Goal: Information Seeking & Learning: Learn about a topic

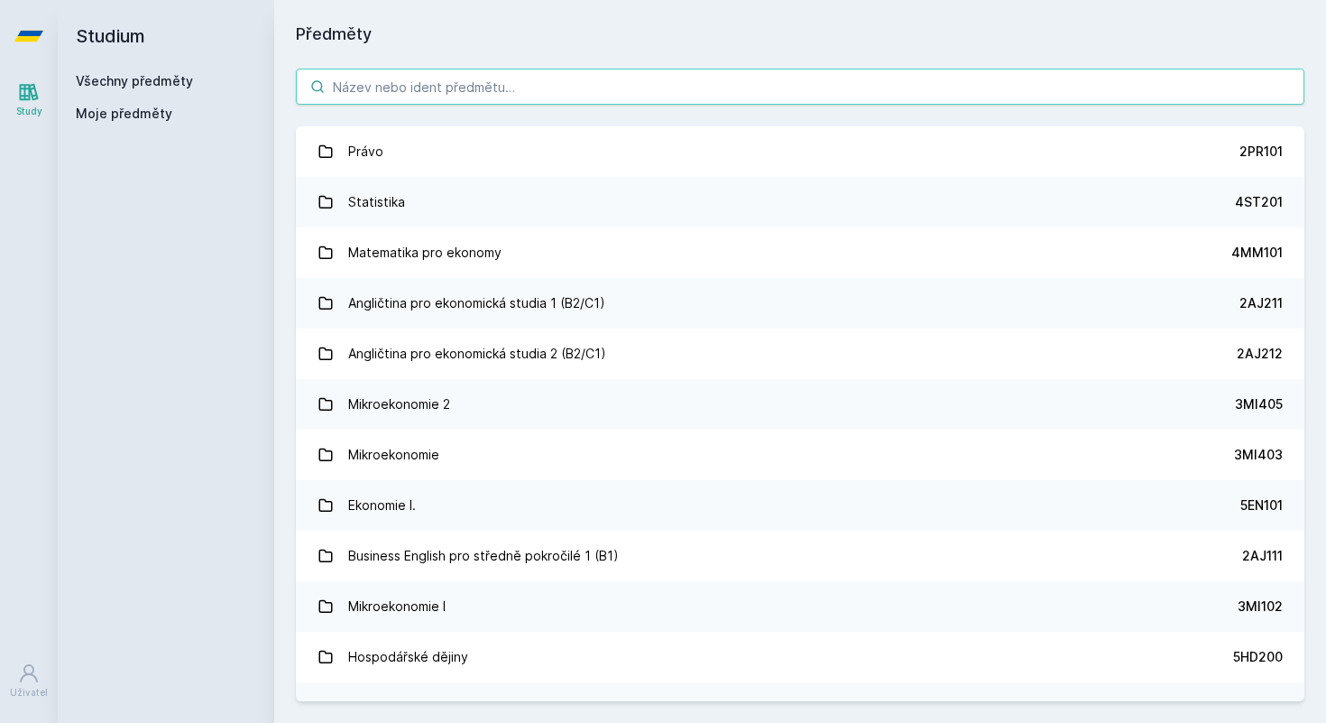
click at [510, 88] on input "search" at bounding box center [800, 87] width 1009 height 36
paste input "3MA114"
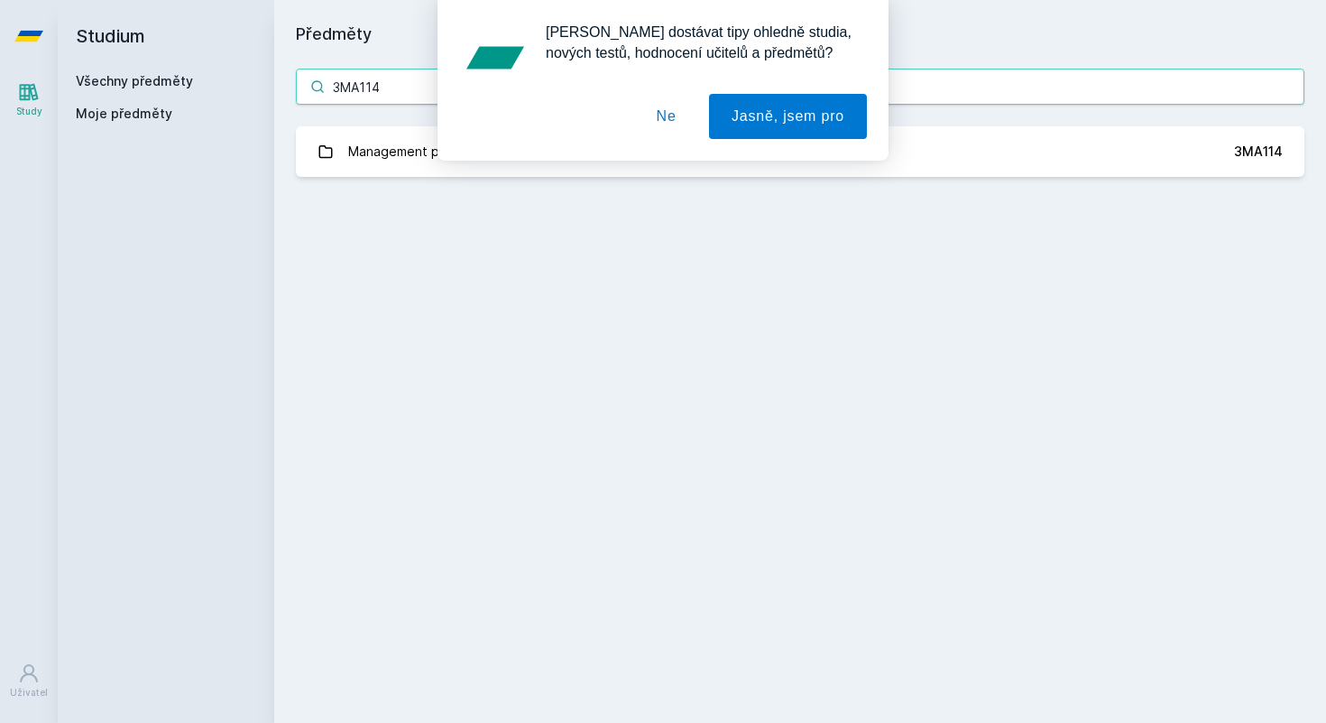
type input "3MA114"
click at [667, 117] on button "Ne" at bounding box center [666, 116] width 65 height 45
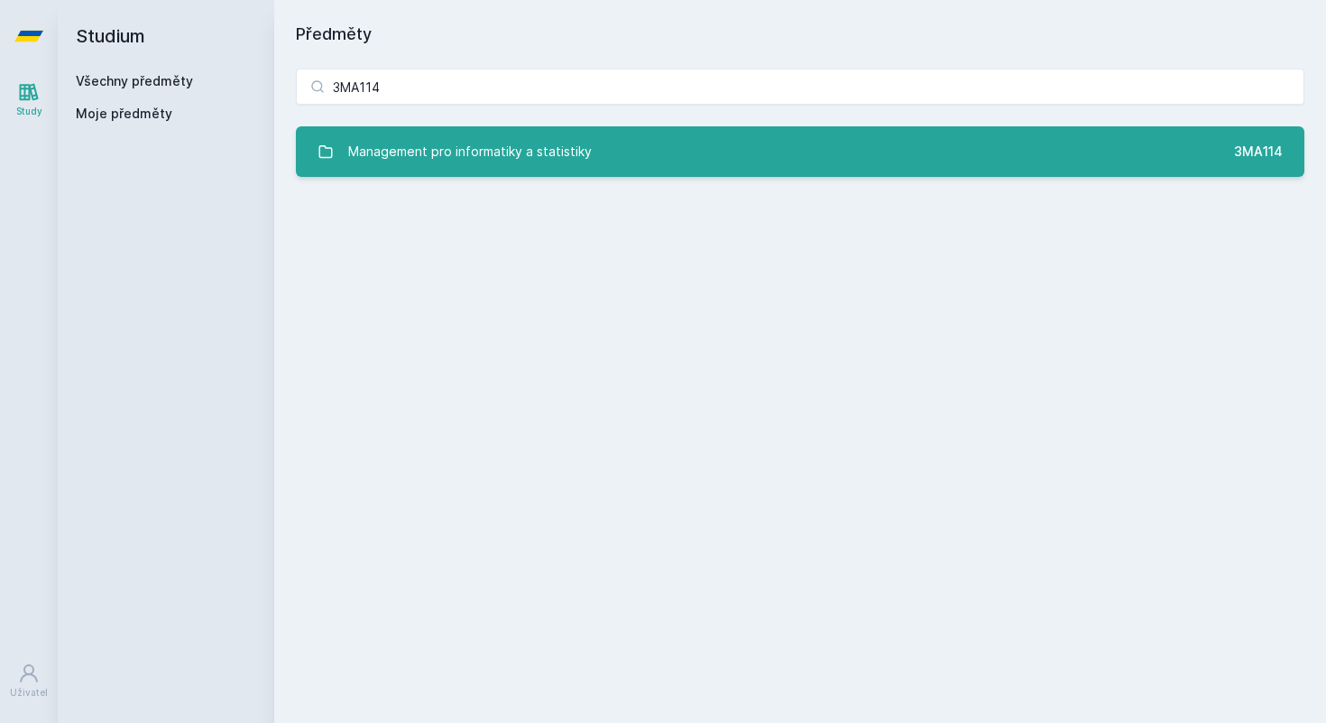
click at [455, 153] on div "Management pro informatiky a statistiky" at bounding box center [470, 152] width 244 height 36
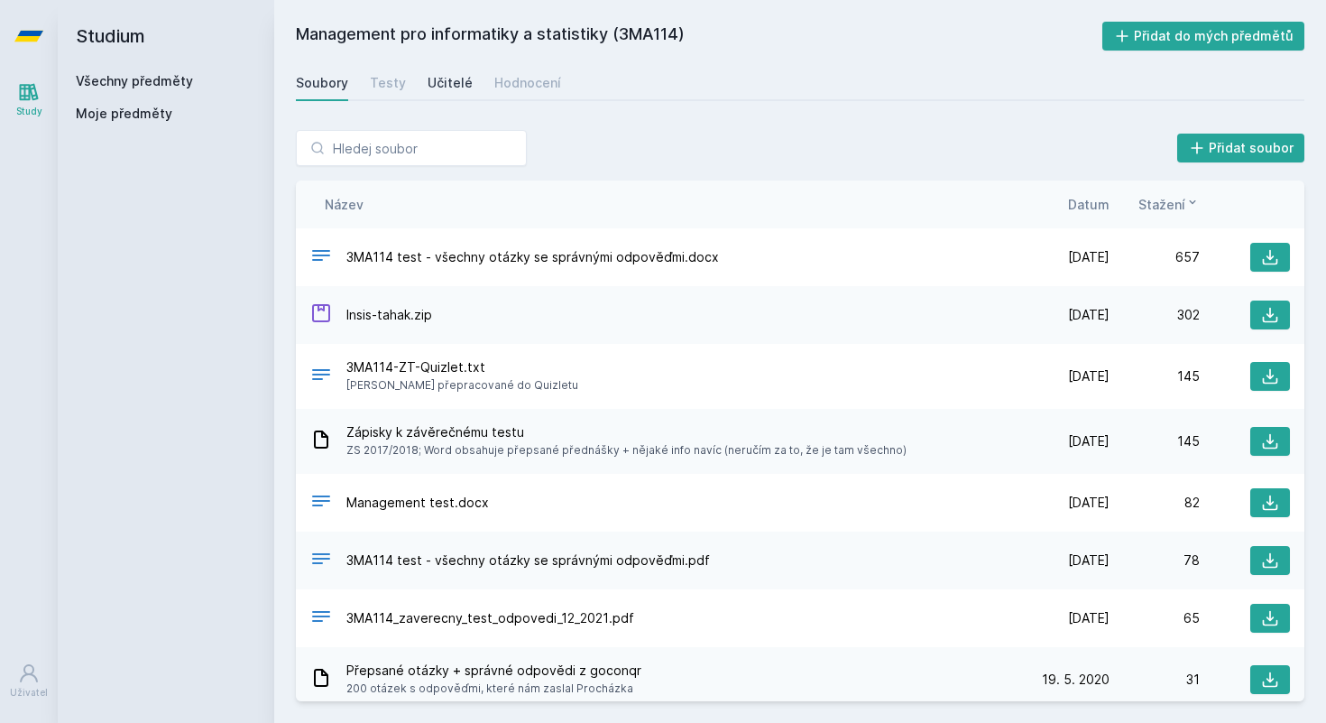
click at [451, 84] on div "Učitelé" at bounding box center [450, 83] width 45 height 18
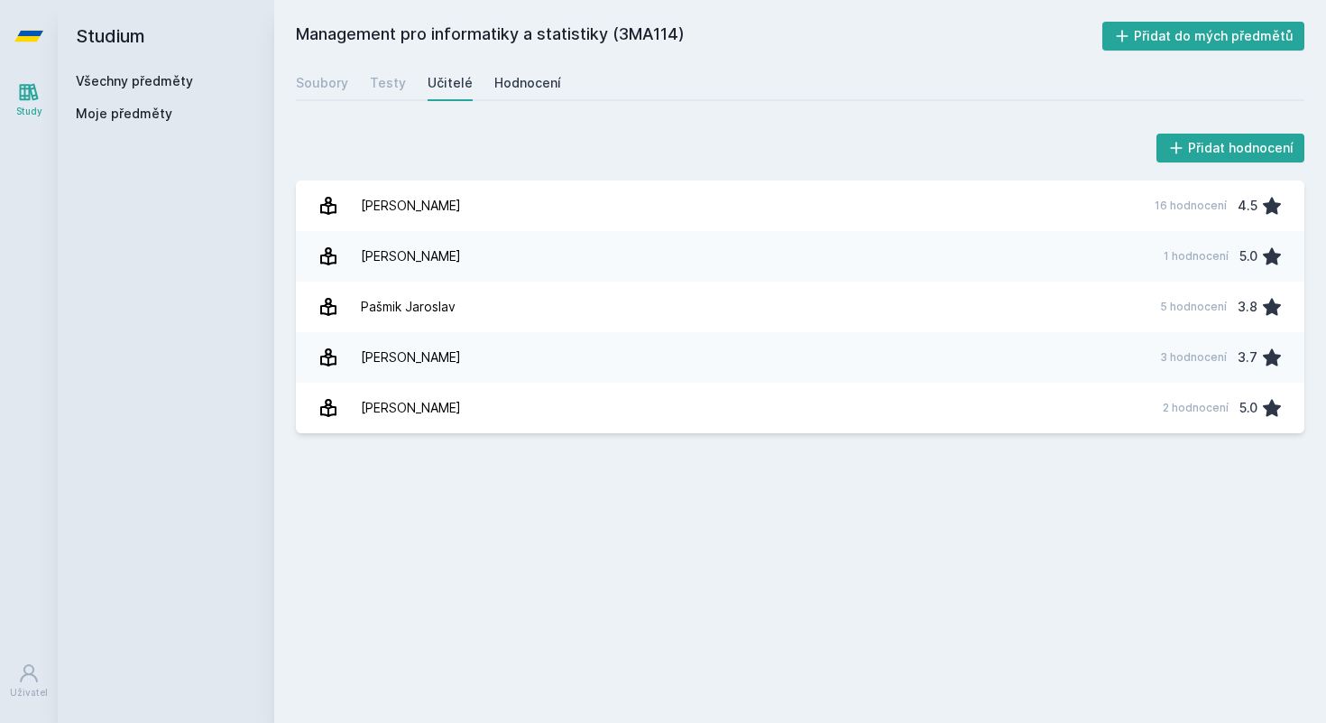
click at [522, 79] on div "Hodnocení" at bounding box center [527, 83] width 67 height 18
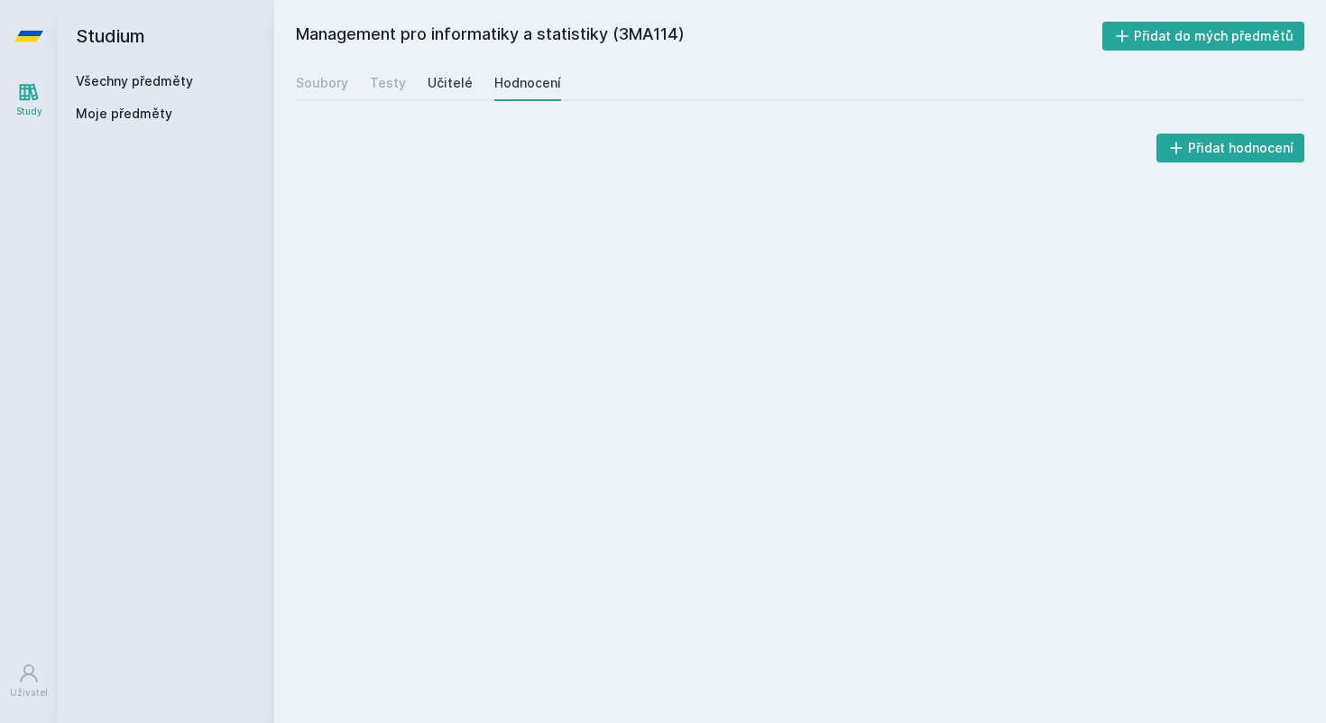
click at [458, 82] on div "Učitelé" at bounding box center [450, 83] width 45 height 18
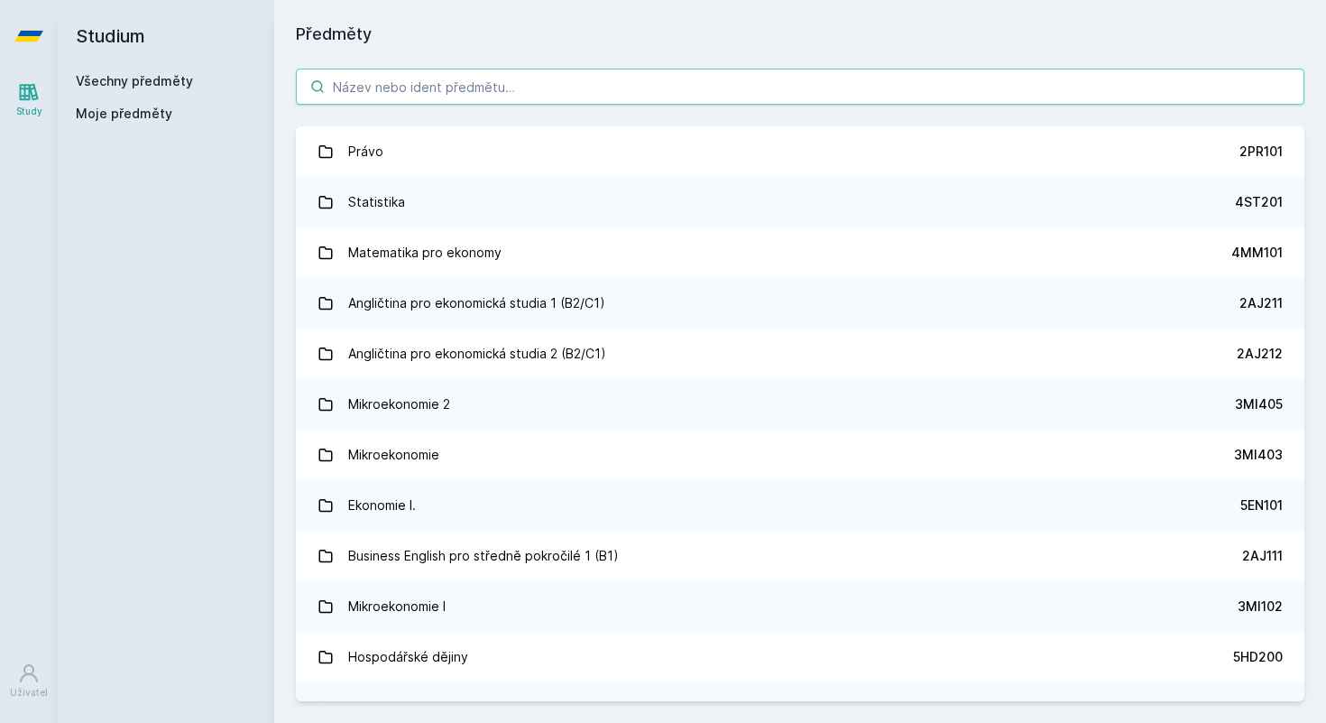
click at [482, 76] on input "search" at bounding box center [800, 87] width 1009 height 36
paste input "3CV401"
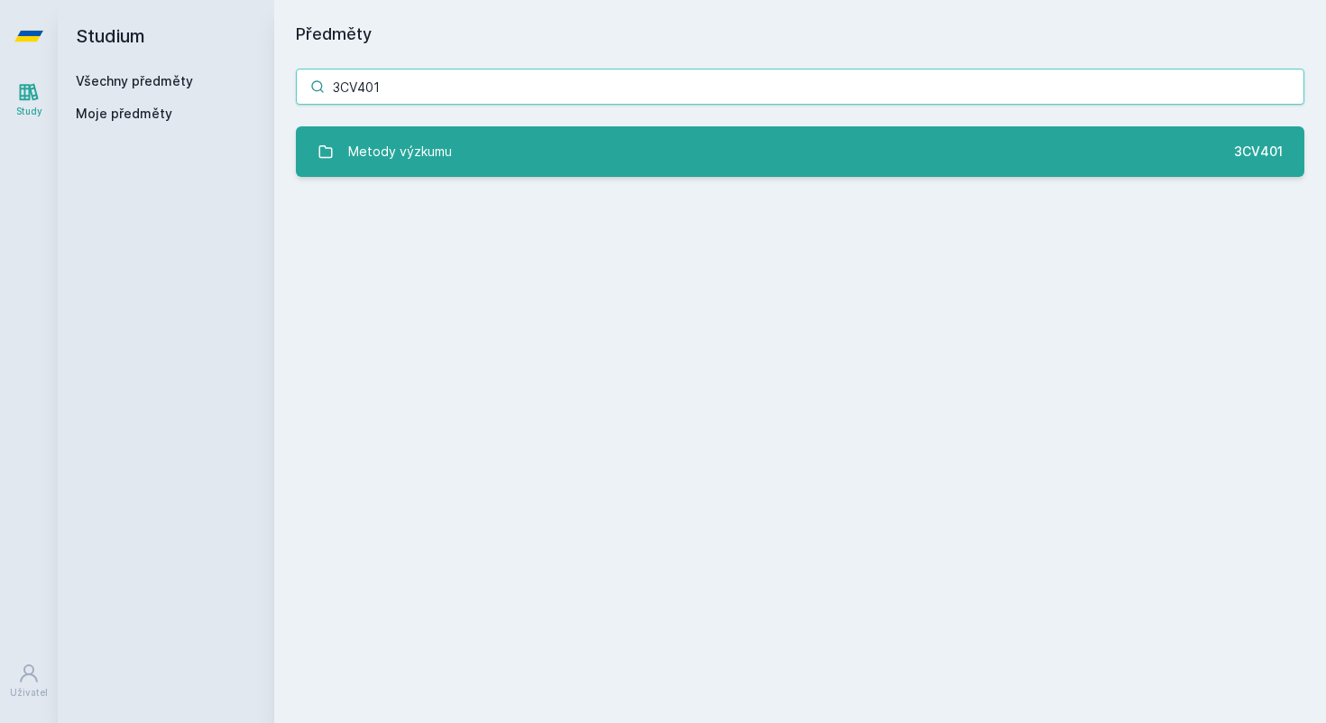
type input "3CV401"
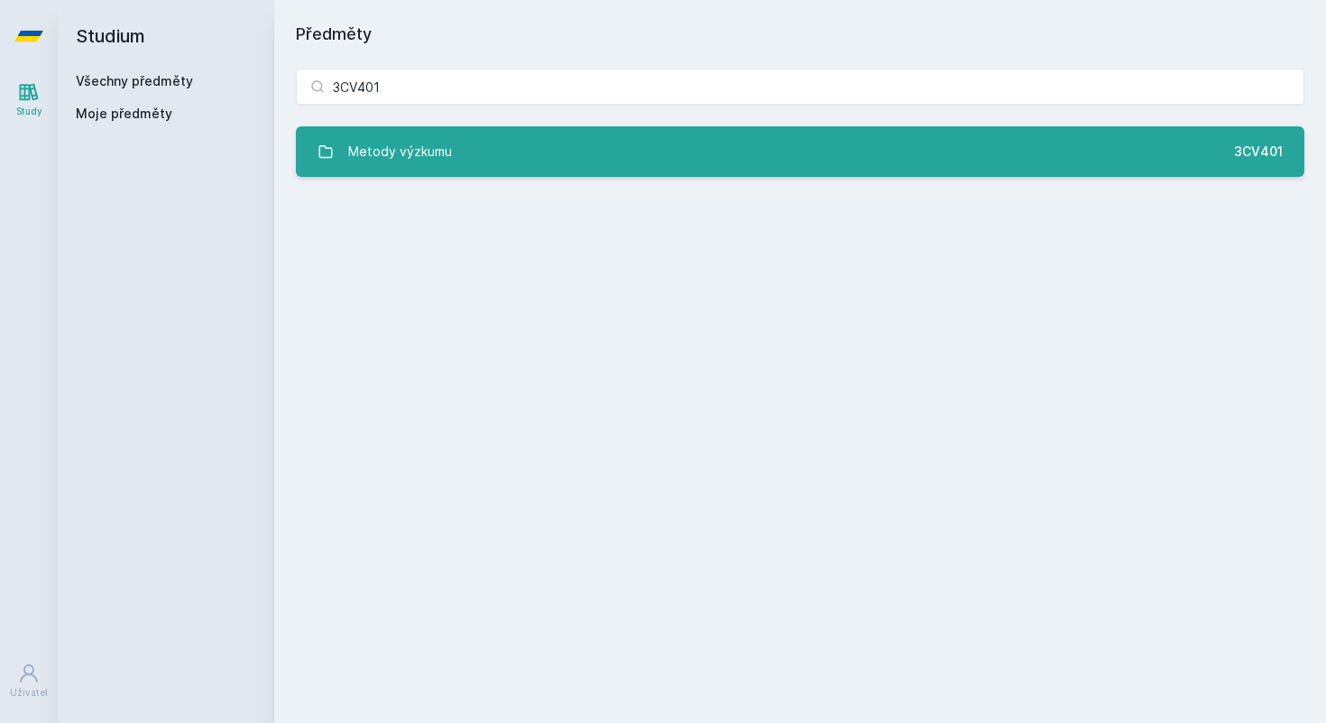
click at [455, 150] on link "Metody výzkumu 3CV401" at bounding box center [800, 151] width 1009 height 51
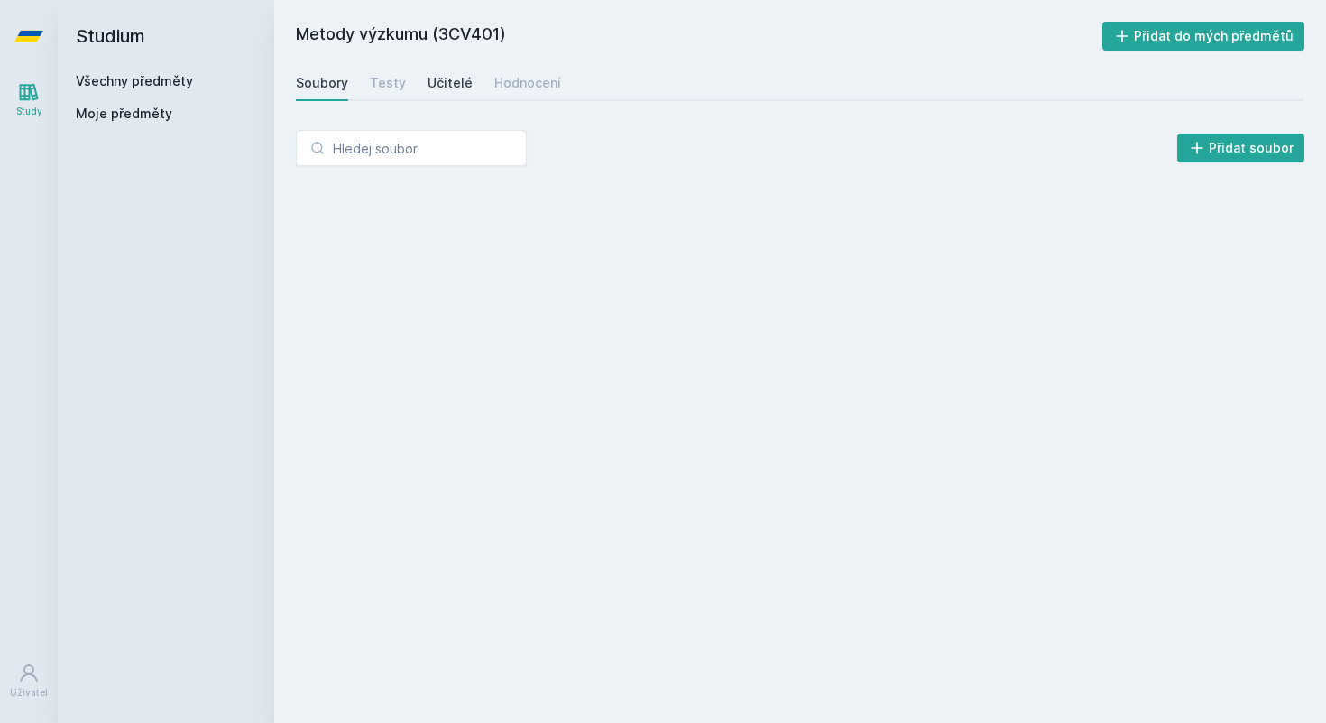
click at [444, 88] on div "Učitelé" at bounding box center [450, 83] width 45 height 18
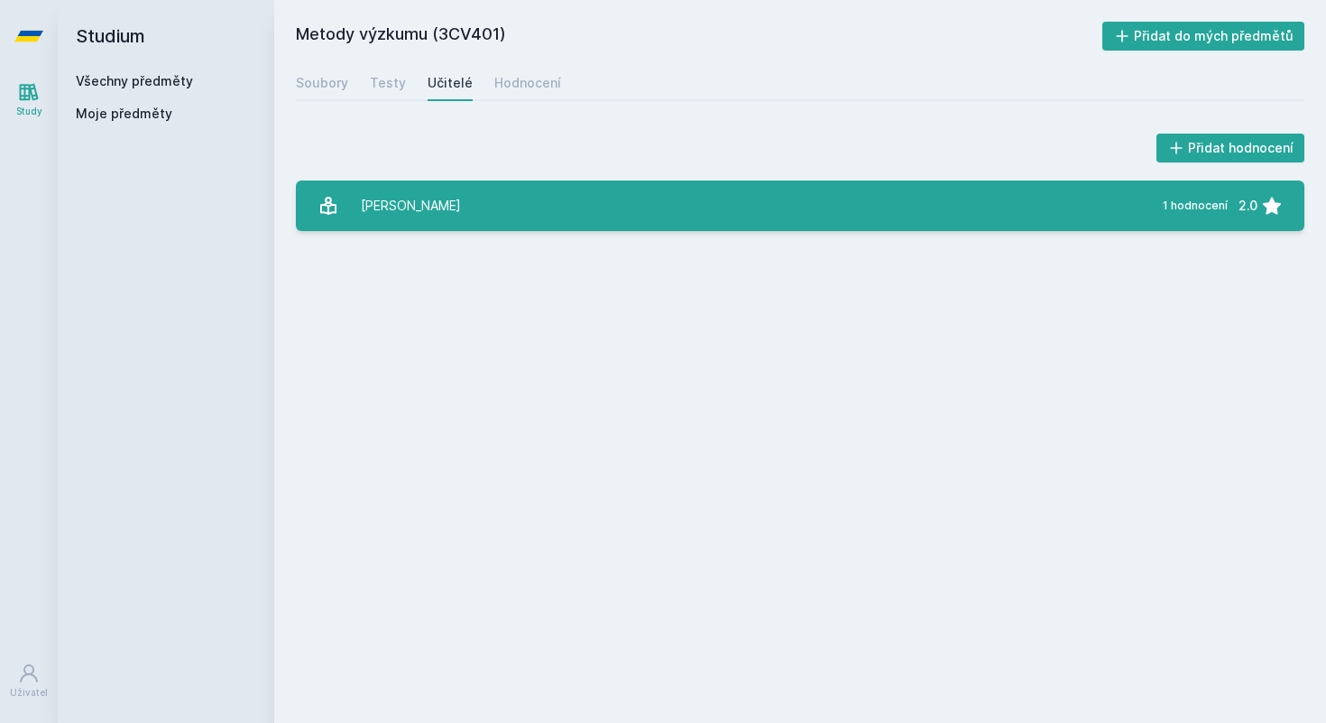
click at [476, 215] on link "[PERSON_NAME] 1 hodnocení 2.0" at bounding box center [800, 205] width 1009 height 51
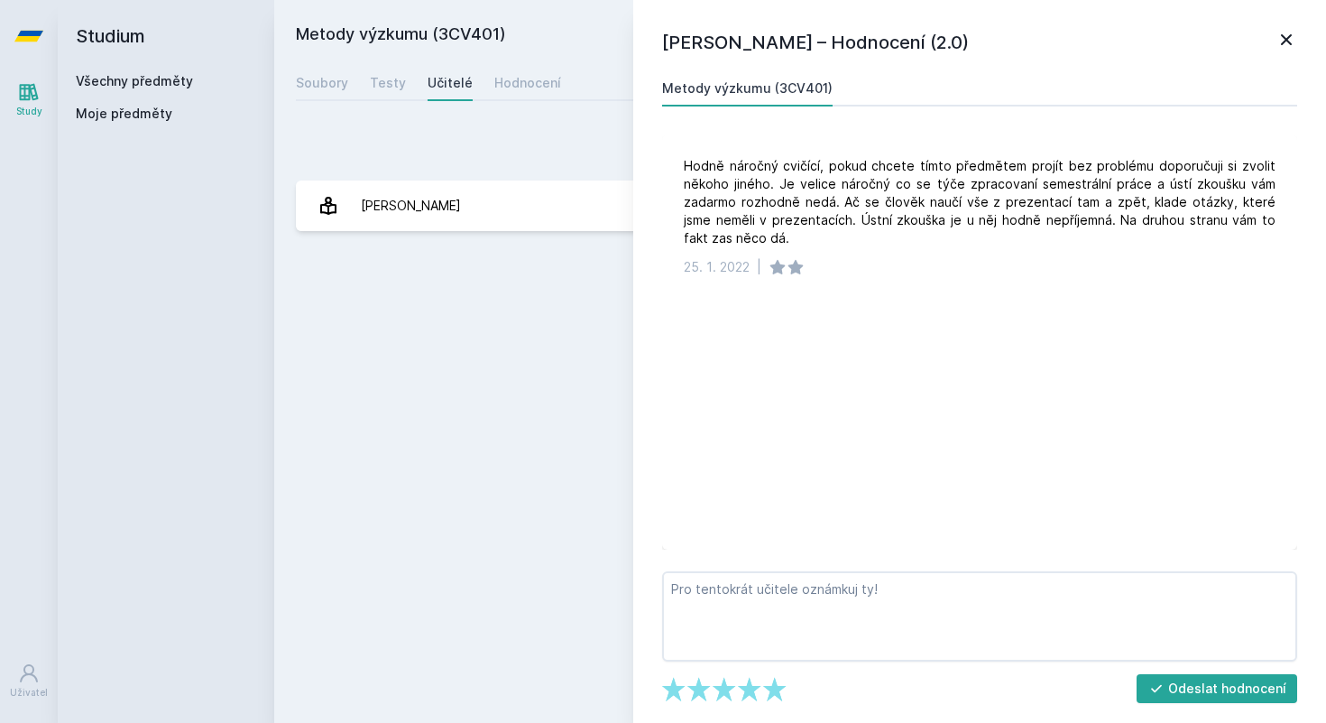
click at [1283, 34] on icon at bounding box center [1287, 40] width 22 height 22
